Goal: Check status: Check status

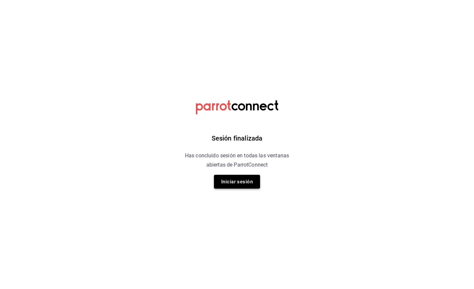
click at [247, 179] on button "Iniciar sesión" at bounding box center [237, 182] width 46 height 14
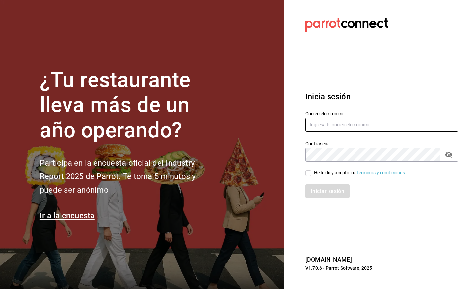
type input "pr@peace.com"
click at [315, 170] on div "He leído y acepto los Términos y condiciones." at bounding box center [360, 172] width 92 height 7
click at [311, 170] on input "He leído y acepto los Términos y condiciones." at bounding box center [308, 173] width 6 height 6
checkbox input "true"
click at [314, 186] on button "Iniciar sesión" at bounding box center [327, 191] width 45 height 14
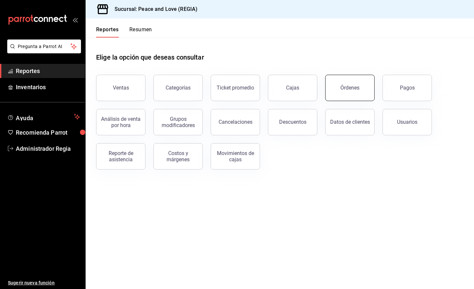
click at [347, 95] on button "Órdenes" at bounding box center [349, 88] width 49 height 26
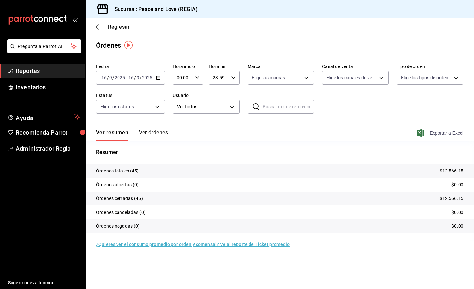
click at [421, 132] on icon "button" at bounding box center [420, 133] width 7 height 8
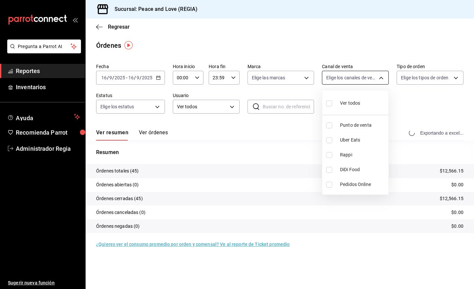
click at [379, 80] on body "Pregunta a Parrot AI Reportes Inventarios Ayuda Recomienda Parrot Administrador…" at bounding box center [237, 144] width 474 height 289
click at [333, 138] on label at bounding box center [330, 140] width 9 height 6
click at [332, 138] on input "checkbox" at bounding box center [329, 140] width 6 height 6
checkbox input "false"
click at [331, 139] on input "checkbox" at bounding box center [329, 140] width 6 height 6
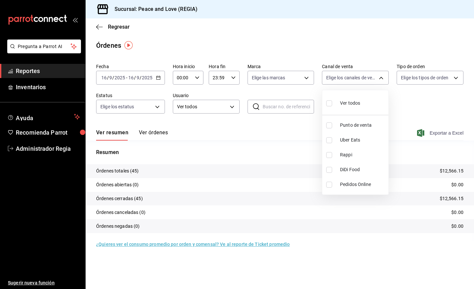
checkbox input "true"
type input "UBER_EATS"
click at [331, 139] on input "checkbox" at bounding box center [329, 140] width 6 height 6
checkbox input "false"
click at [332, 156] on label at bounding box center [330, 155] width 9 height 6
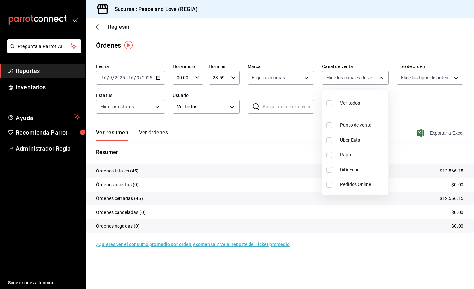
click at [332, 156] on input "checkbox" at bounding box center [329, 155] width 6 height 6
checkbox input "false"
click at [330, 155] on input "checkbox" at bounding box center [329, 155] width 6 height 6
checkbox input "true"
type input "RAPPI"
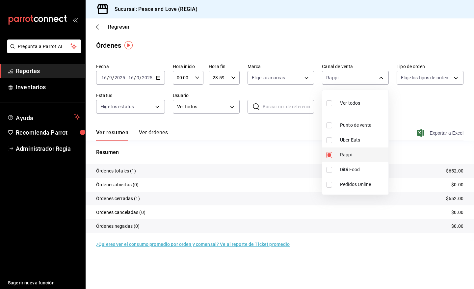
click at [330, 155] on input "checkbox" at bounding box center [329, 155] width 6 height 6
checkbox input "false"
